Goal: Check status

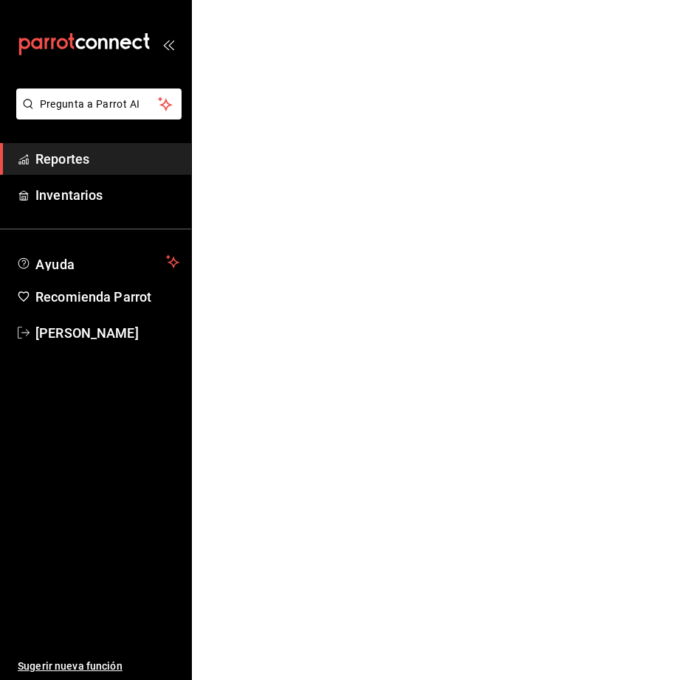
drag, startPoint x: 471, startPoint y: 201, endPoint x: 479, endPoint y: 202, distance: 7.5
click at [479, 0] on html "Pregunta a Parrot AI Reportes Inventarios Ayuda Recomienda Parrot [PERSON_NAME]…" at bounding box center [341, 0] width 682 height 0
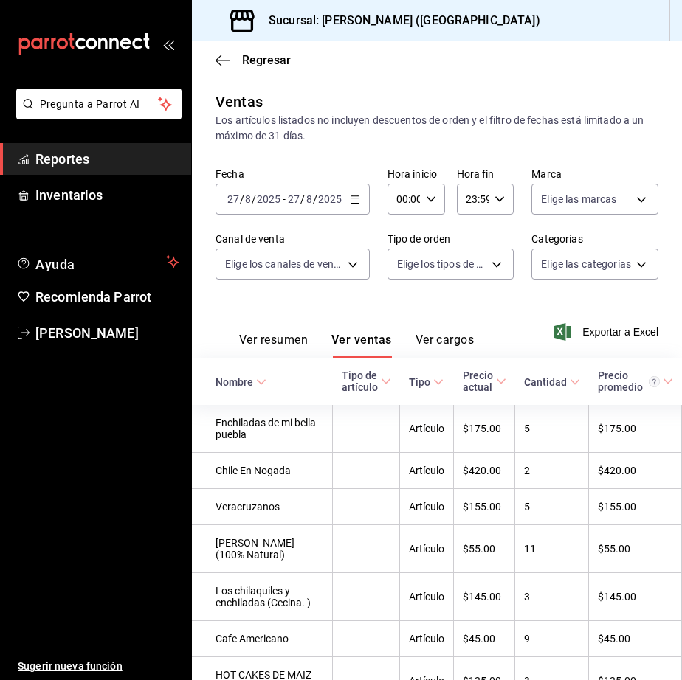
click at [108, 172] on link "Reportes" at bounding box center [95, 159] width 191 height 32
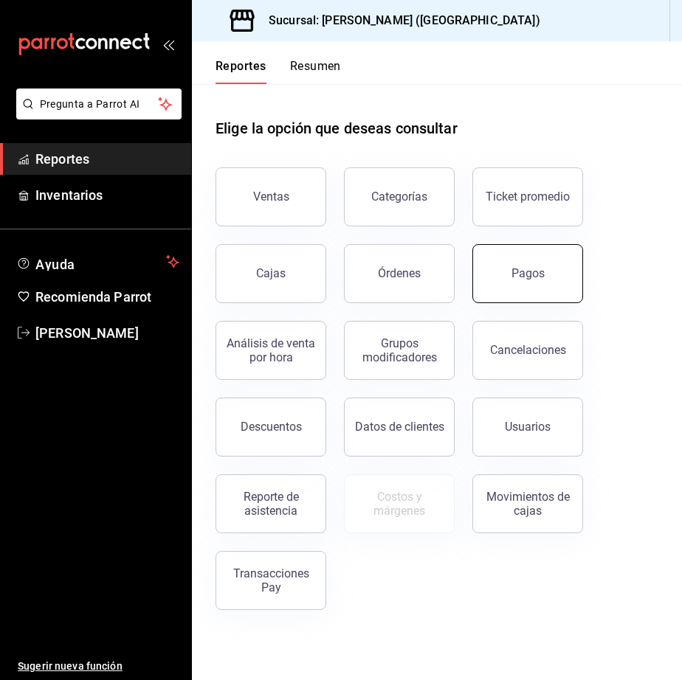
click at [536, 282] on button "Pagos" at bounding box center [527, 273] width 111 height 59
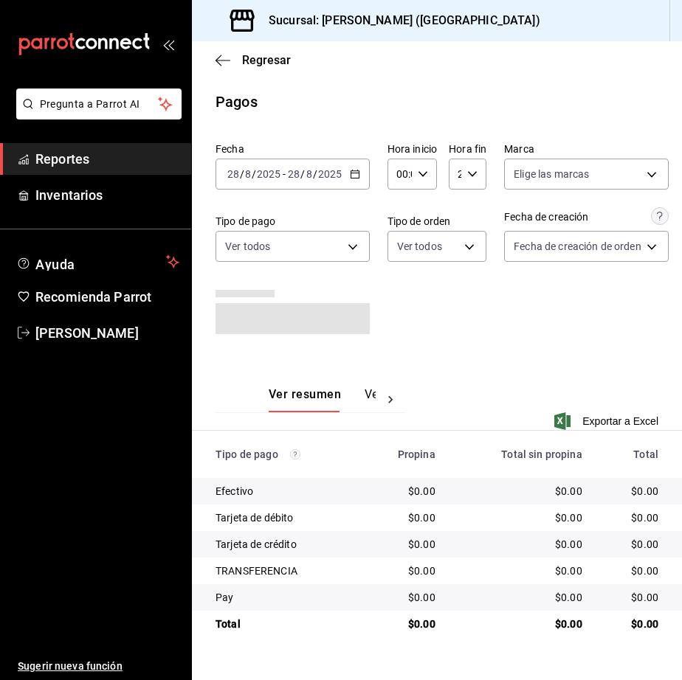
click at [350, 176] on \(Stroke\) "button" at bounding box center [354, 174] width 9 height 8
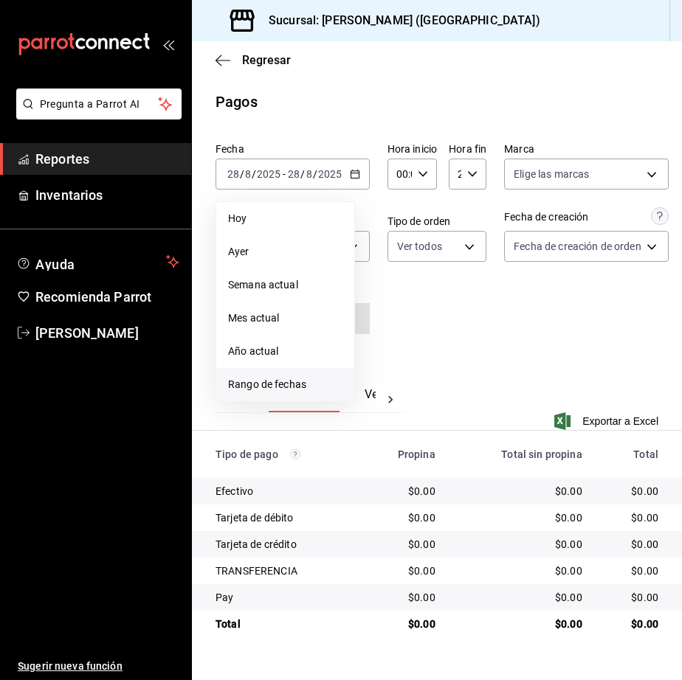
click at [279, 399] on li "Rango de fechas" at bounding box center [285, 384] width 138 height 33
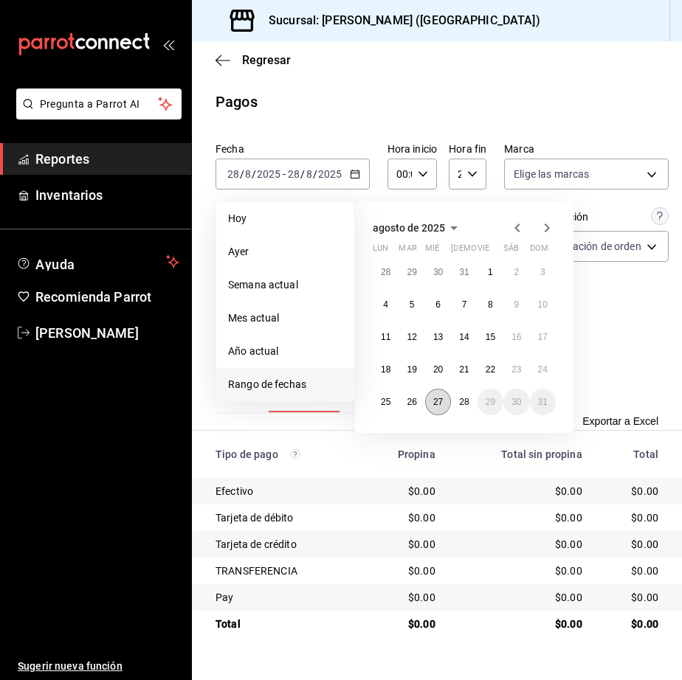
click at [443, 401] on abbr "27" at bounding box center [438, 402] width 10 height 10
